Goal: Task Accomplishment & Management: Complete application form

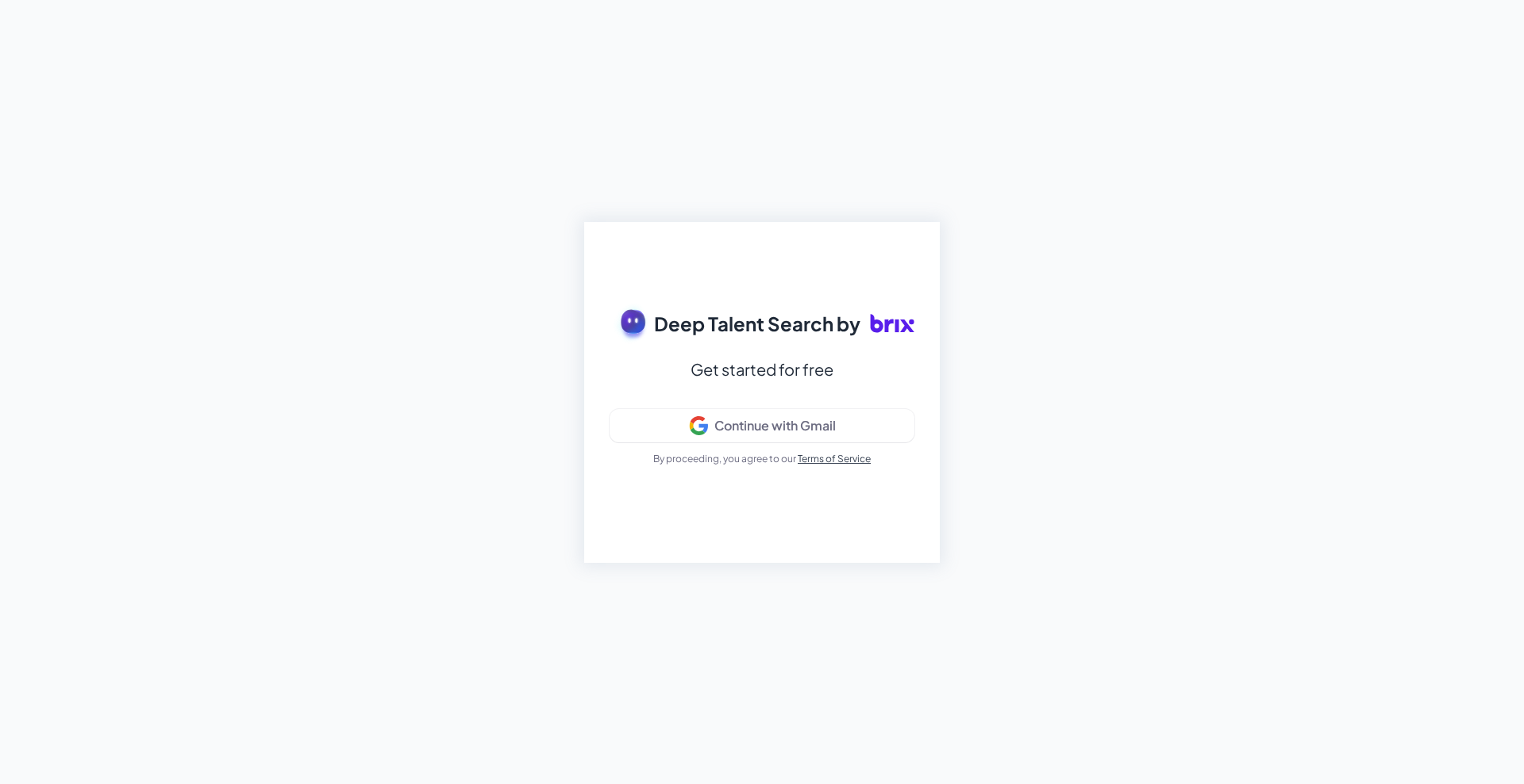
click at [582, 313] on div "Deep Talent Search by Get started for free Continue with Gmail By proceeding, y…" at bounding box center [762, 392] width 1524 height 784
click at [671, 319] on span "Deep Talent Search by" at bounding box center [757, 324] width 206 height 29
click at [720, 431] on div "Continue with Gmail" at bounding box center [775, 426] width 122 height 16
click at [997, 591] on div "Deep Talent Search by Get started for free Signing in... By proceeding, you agr…" at bounding box center [762, 392] width 1524 height 784
click at [1215, 571] on div "Deep Talent Search by Get started for free Signing in... By proceeding, you agr…" at bounding box center [762, 392] width 1524 height 784
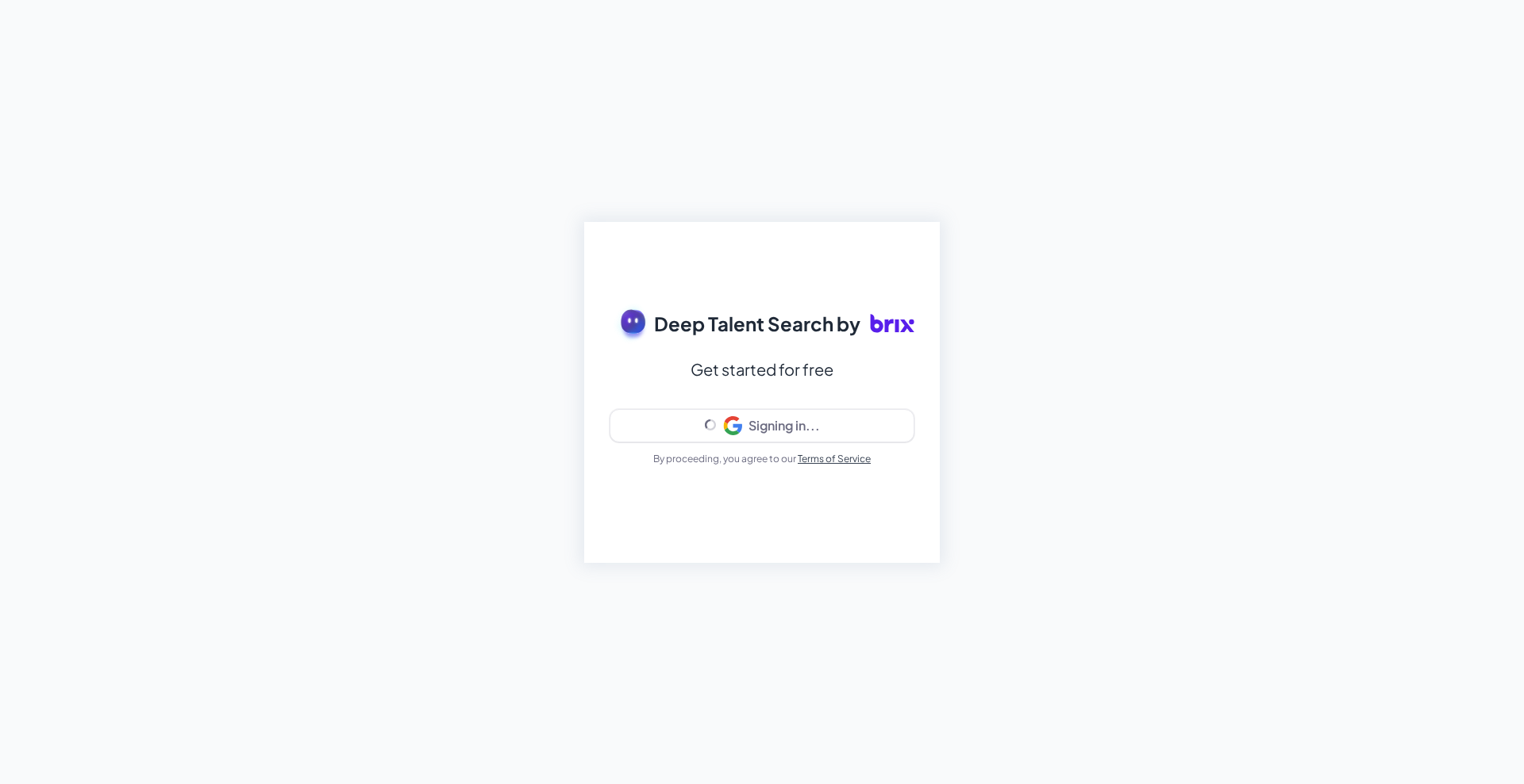
click at [467, 469] on div "Deep Talent Search by Get started for free Signing in... By proceeding, you agr…" at bounding box center [762, 392] width 1524 height 784
click at [1128, 530] on div "Deep Talent Search by Get started for free Signing in... By proceeding, you agr…" at bounding box center [762, 392] width 1524 height 784
click at [447, 411] on div "Deep Talent Search by Get started for free Signing in... By proceeding, you agr…" at bounding box center [762, 392] width 1524 height 784
click at [464, 135] on div "Deep Talent Search by Get started for free Signing in... By proceeding, you agr…" at bounding box center [762, 392] width 1524 height 784
click at [384, 351] on div "Deep Talent Search by Get started for free Signing in... By proceeding, you agr…" at bounding box center [762, 392] width 1524 height 784
